Goal: Information Seeking & Learning: Learn about a topic

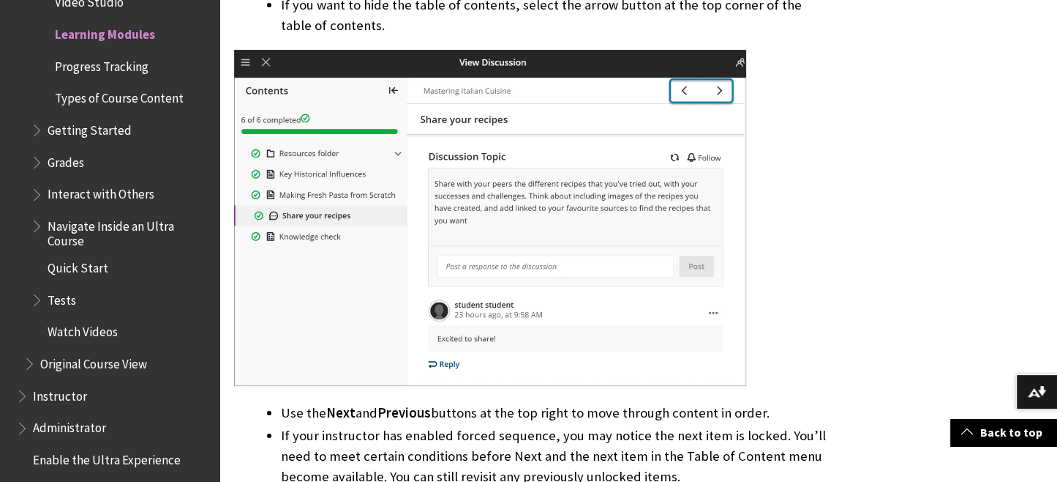
scroll to position [1295, 0]
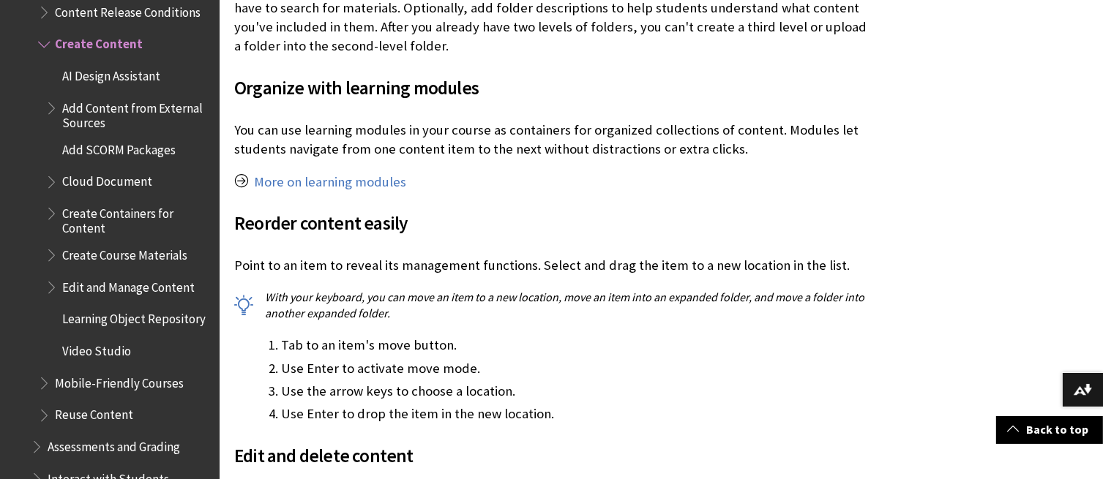
scroll to position [2907, 0]
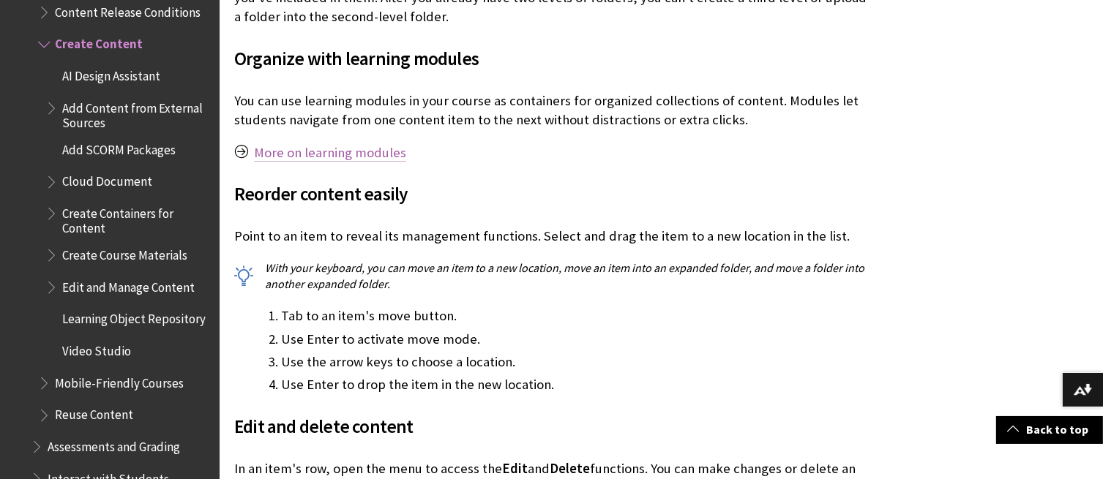
click at [363, 157] on link "More on learning modules" at bounding box center [330, 153] width 152 height 18
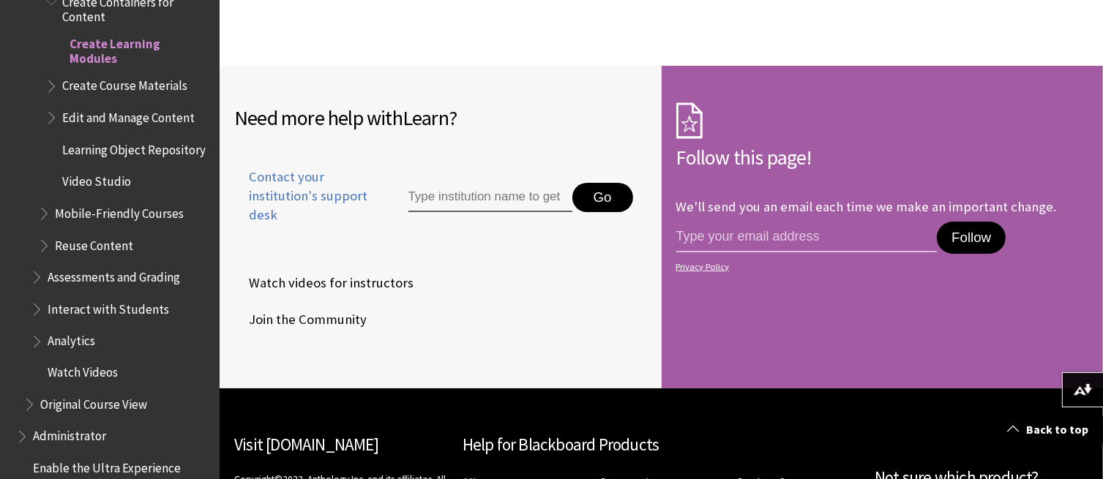
scroll to position [11032, 0]
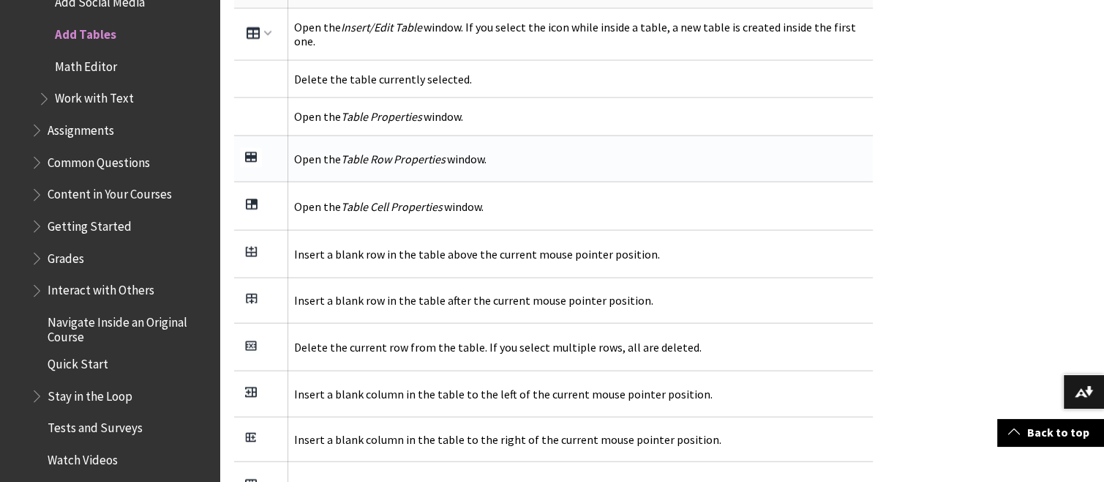
scroll to position [3223, 0]
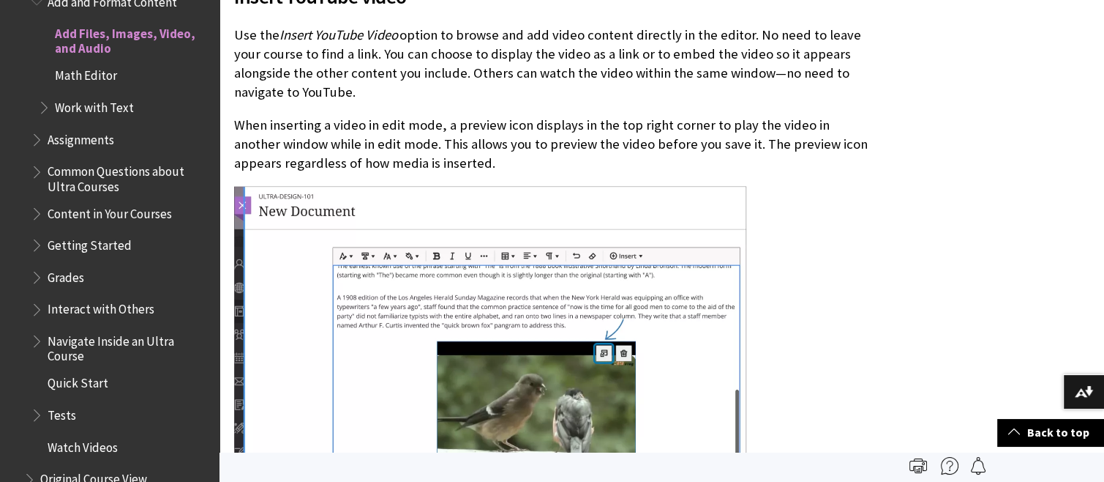
scroll to position [2669, 0]
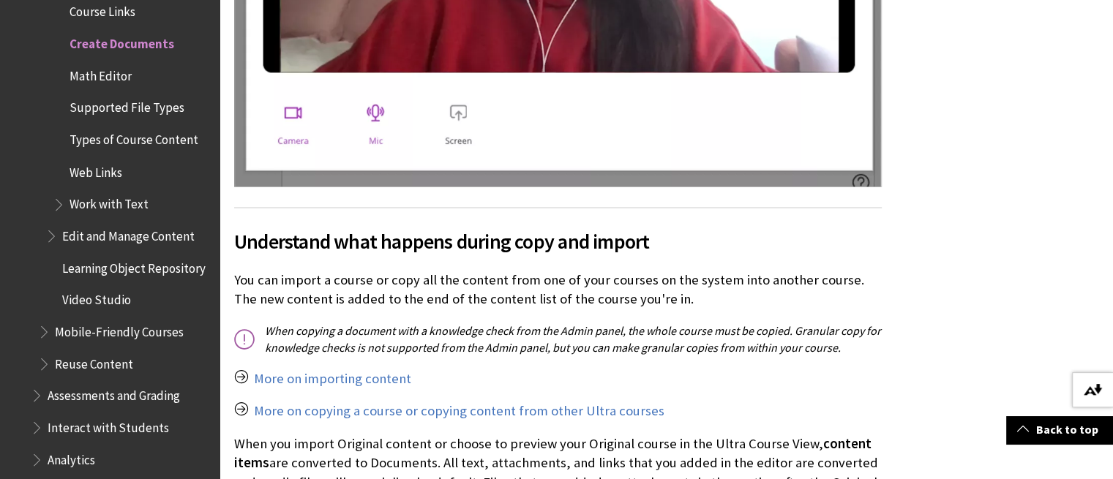
scroll to position [13663, 0]
